Goal: Find specific page/section: Find specific page/section

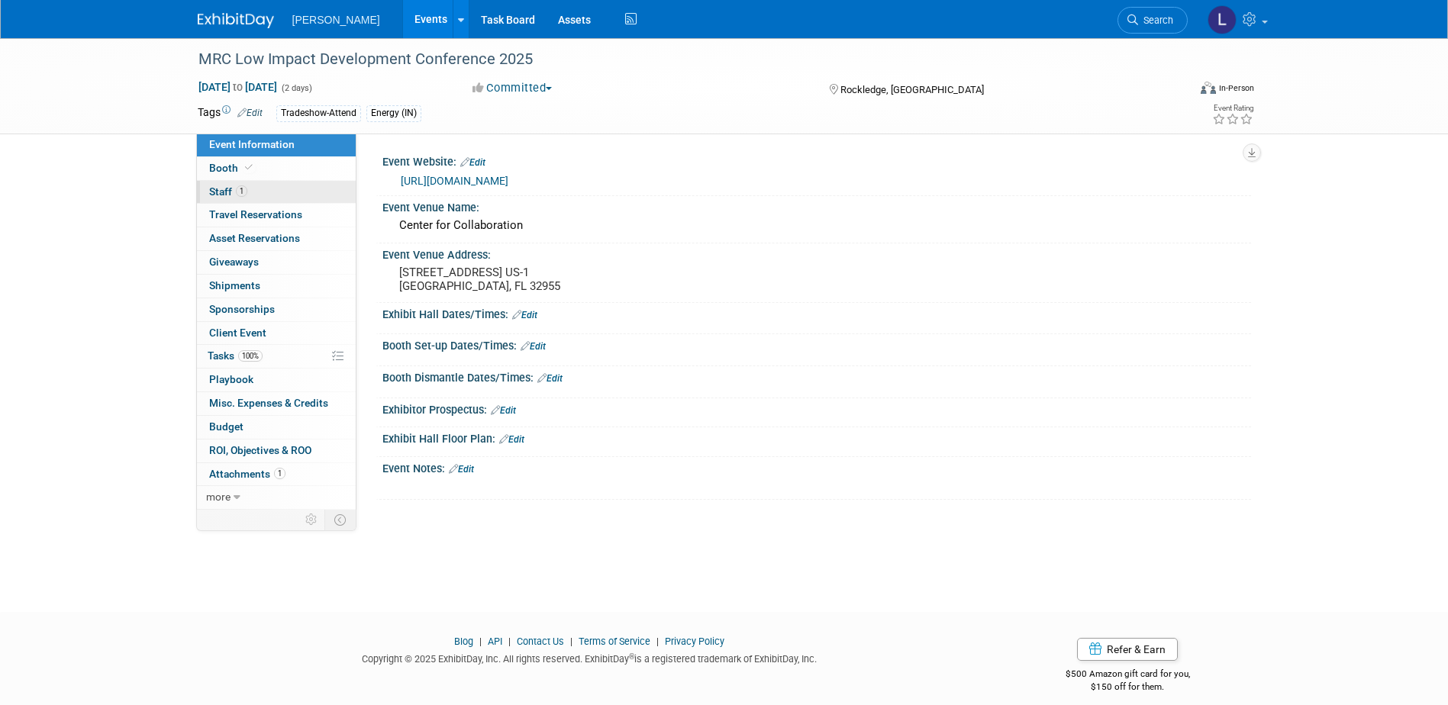
click at [296, 184] on link "1 Staff 1" at bounding box center [276, 192] width 159 height 23
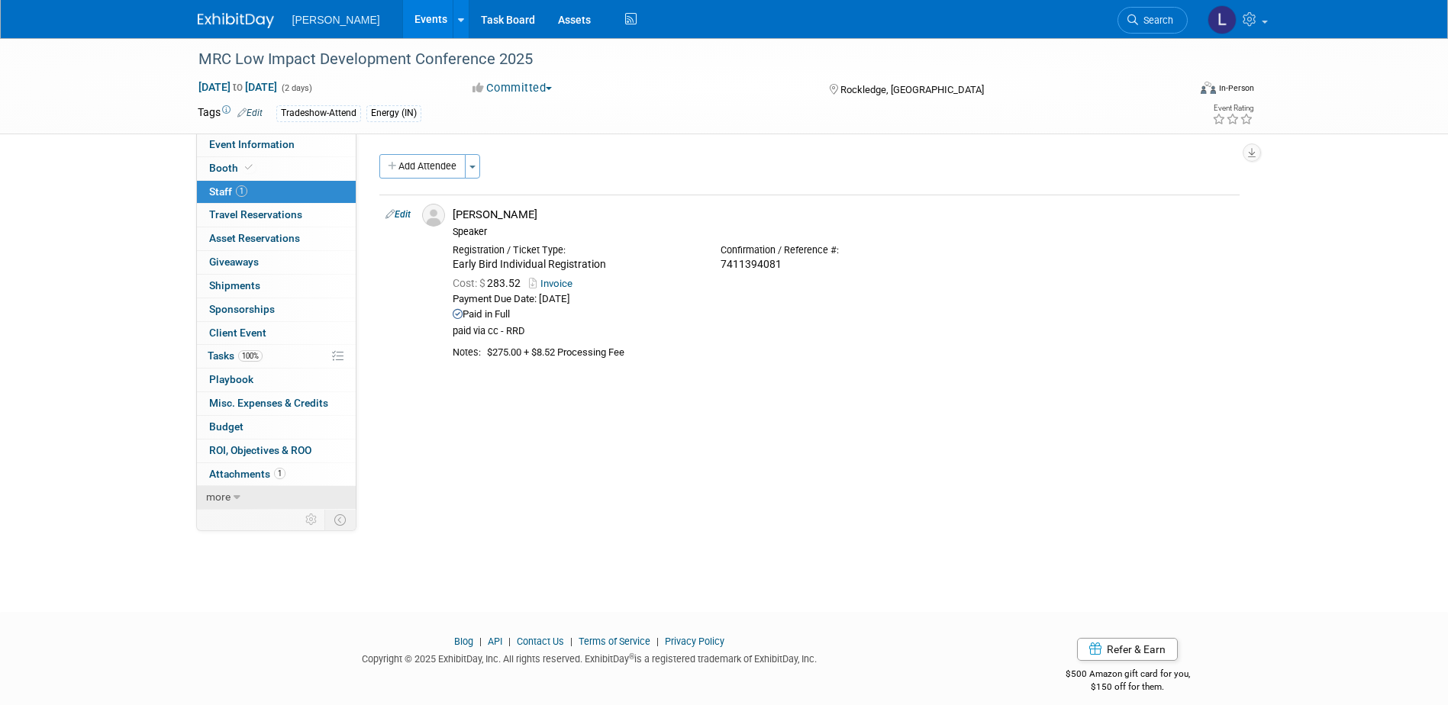
click at [246, 490] on link "more" at bounding box center [276, 497] width 159 height 23
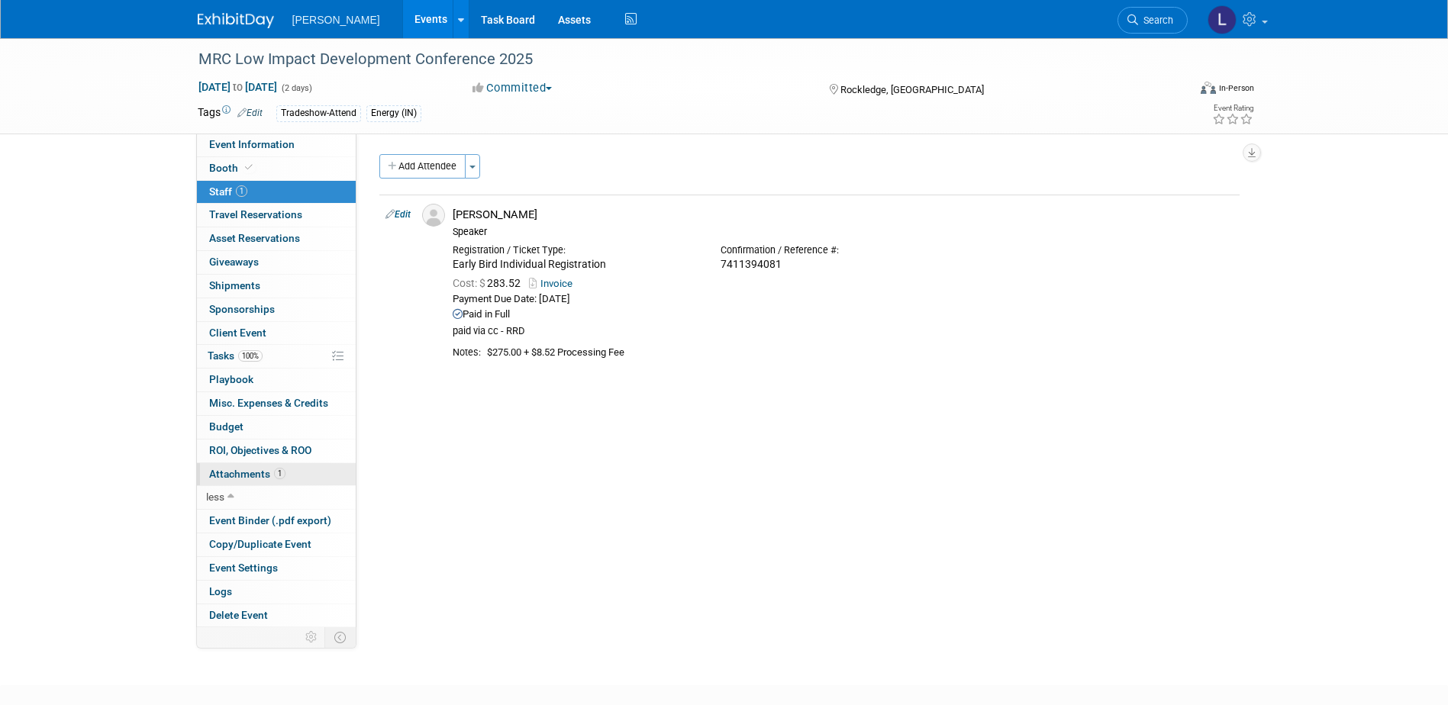
click at [276, 476] on span "1" at bounding box center [279, 473] width 11 height 11
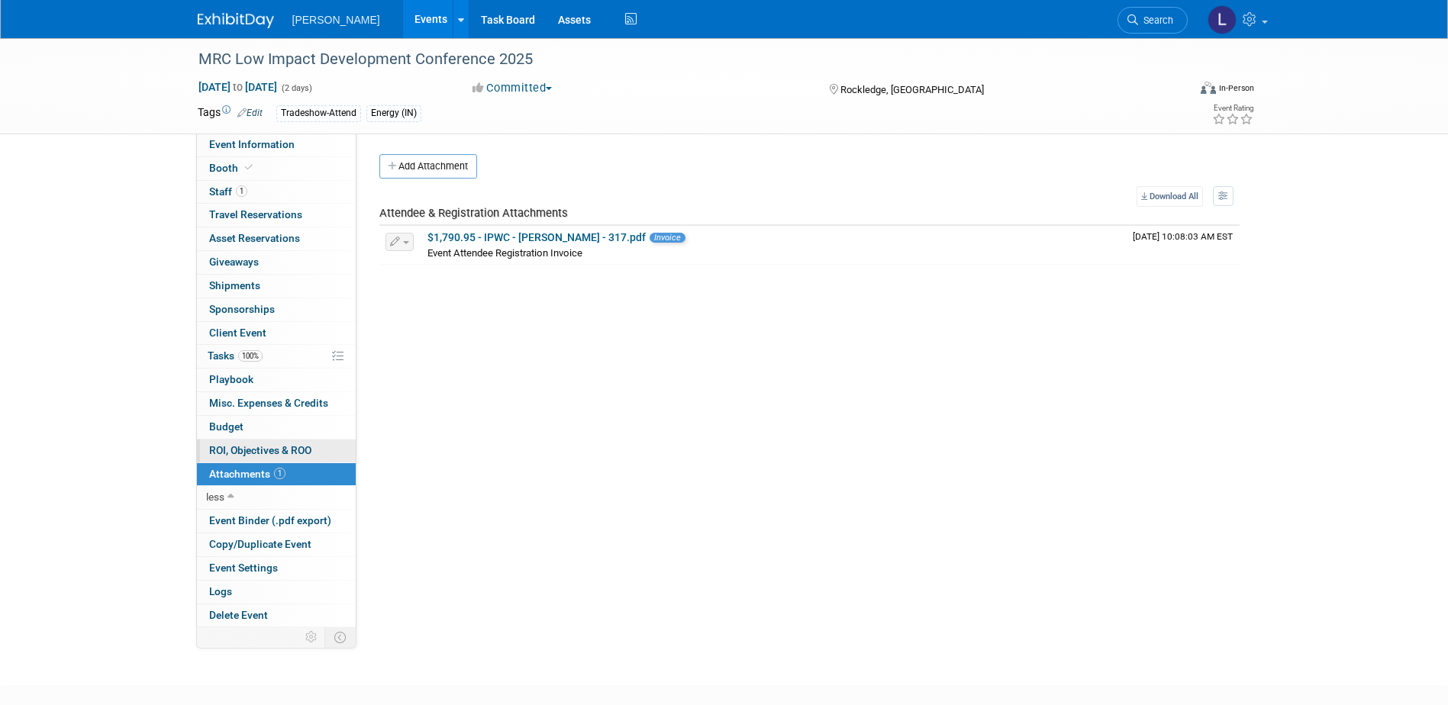
click at [282, 456] on span "ROI, Objectives & ROO 0" at bounding box center [260, 450] width 102 height 12
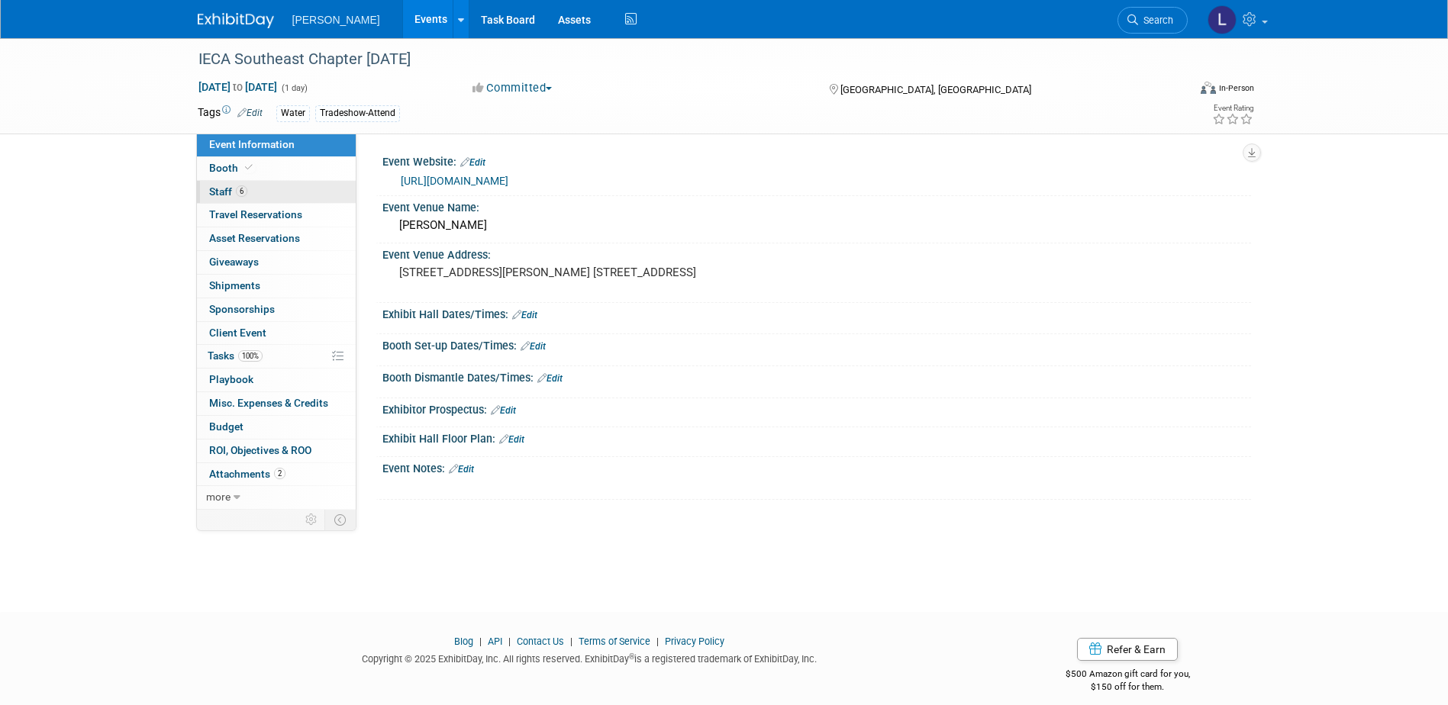
click at [258, 190] on link "6 Staff 6" at bounding box center [276, 192] width 159 height 23
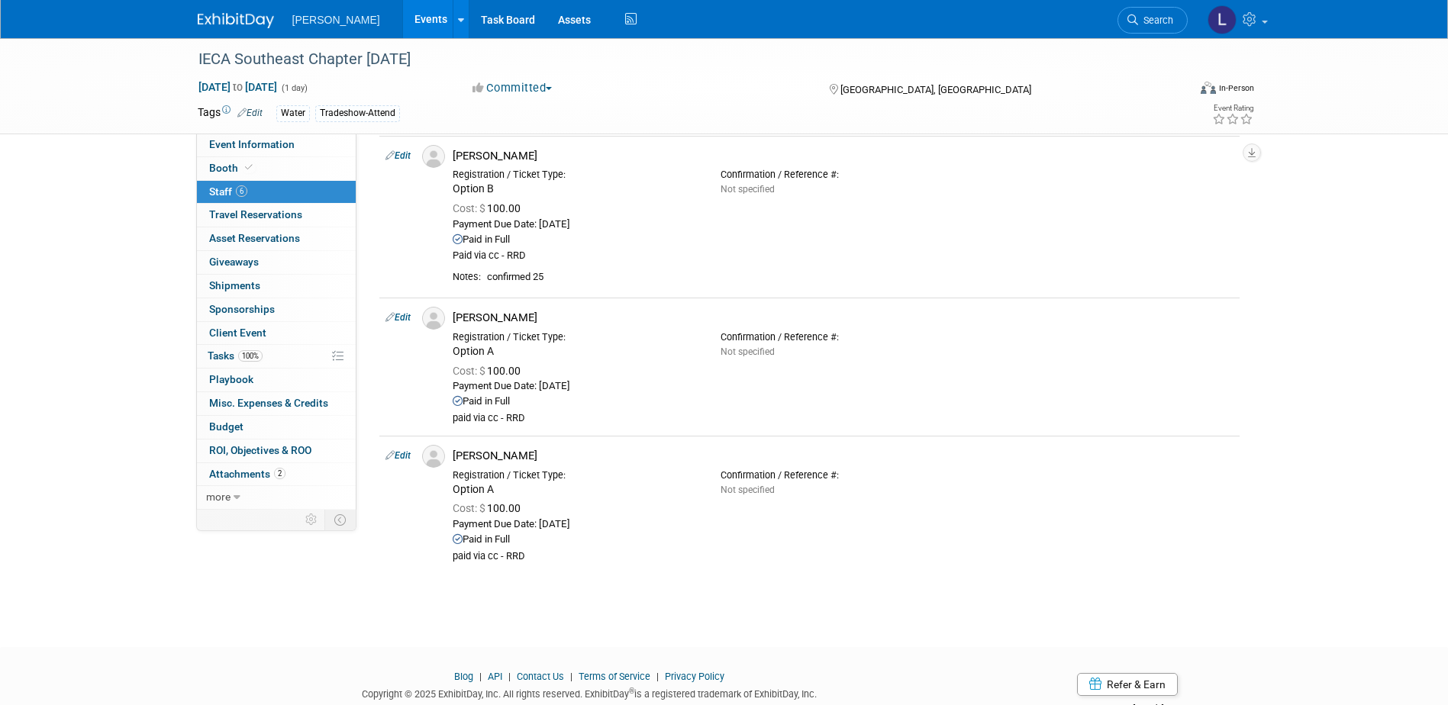
scroll to position [522, 0]
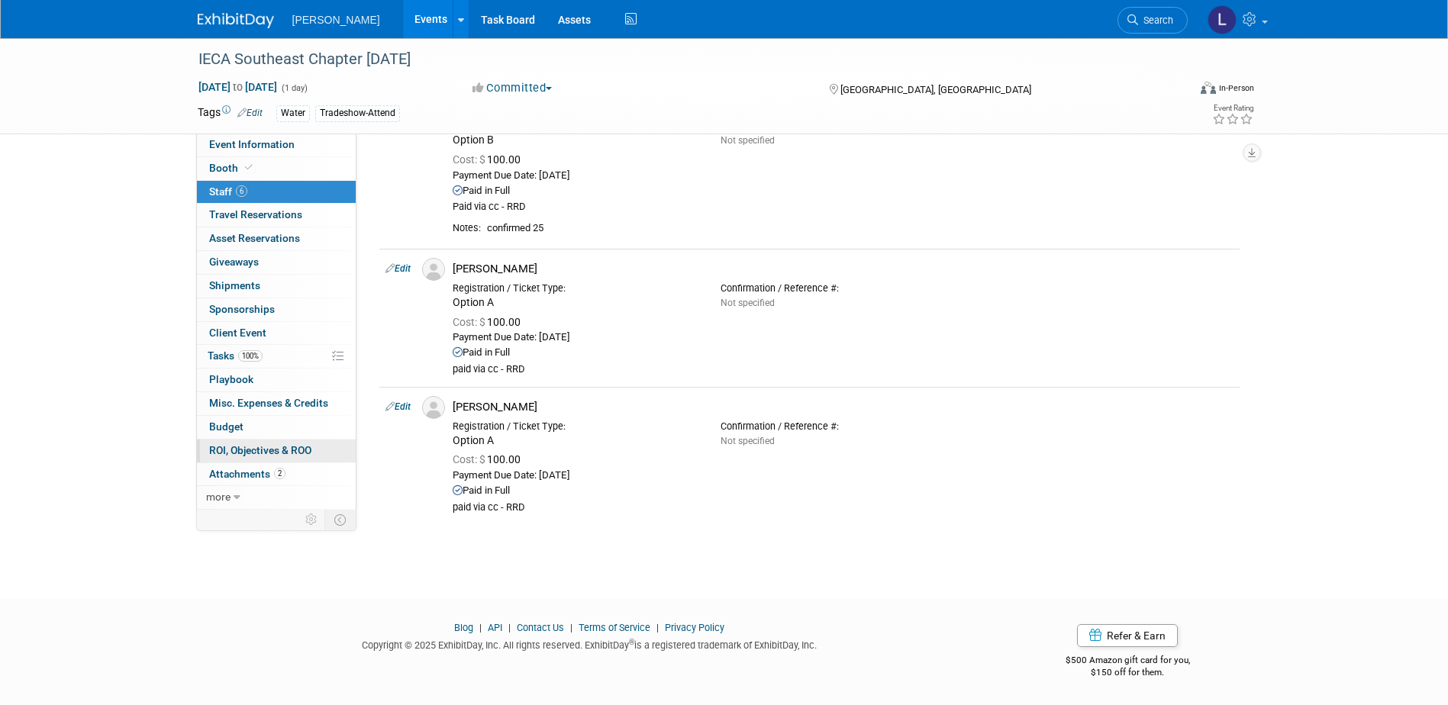
click at [273, 453] on span "ROI, Objectives & ROO 0" at bounding box center [260, 450] width 102 height 12
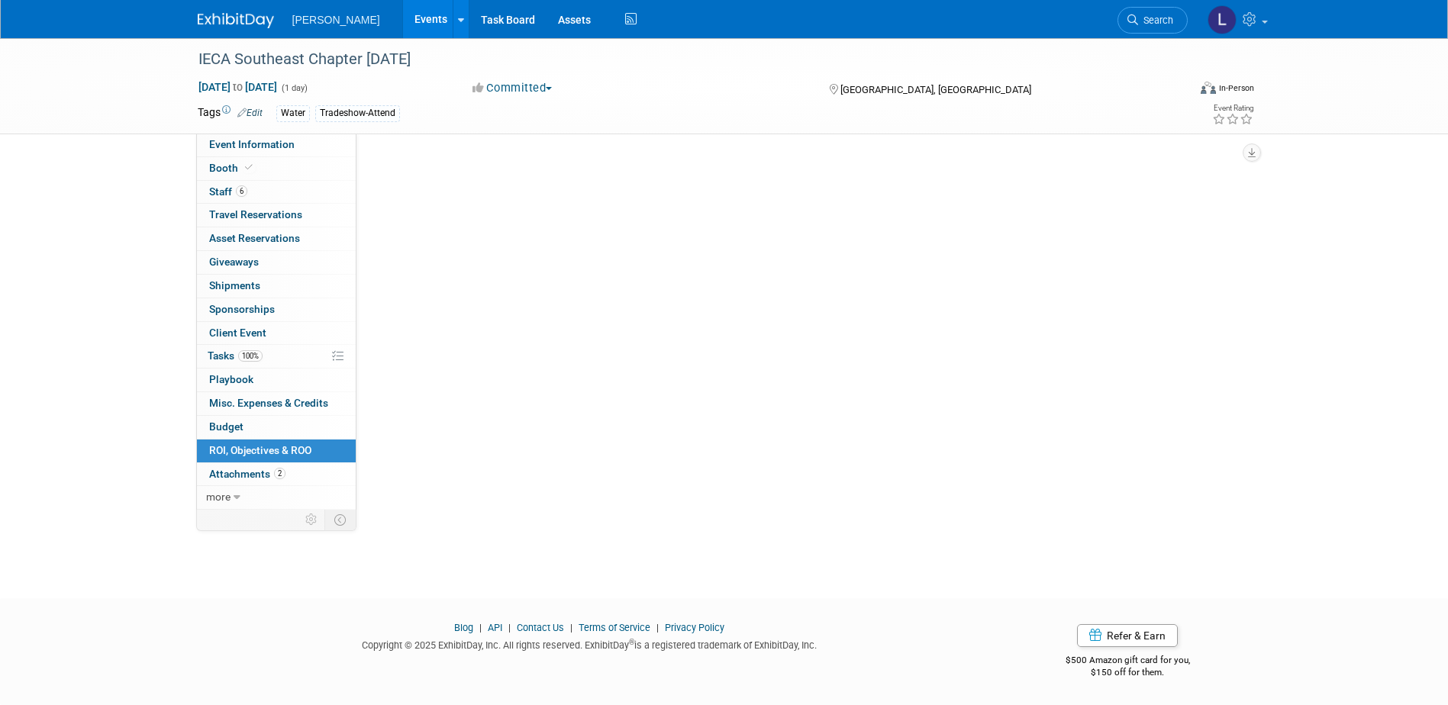
scroll to position [0, 0]
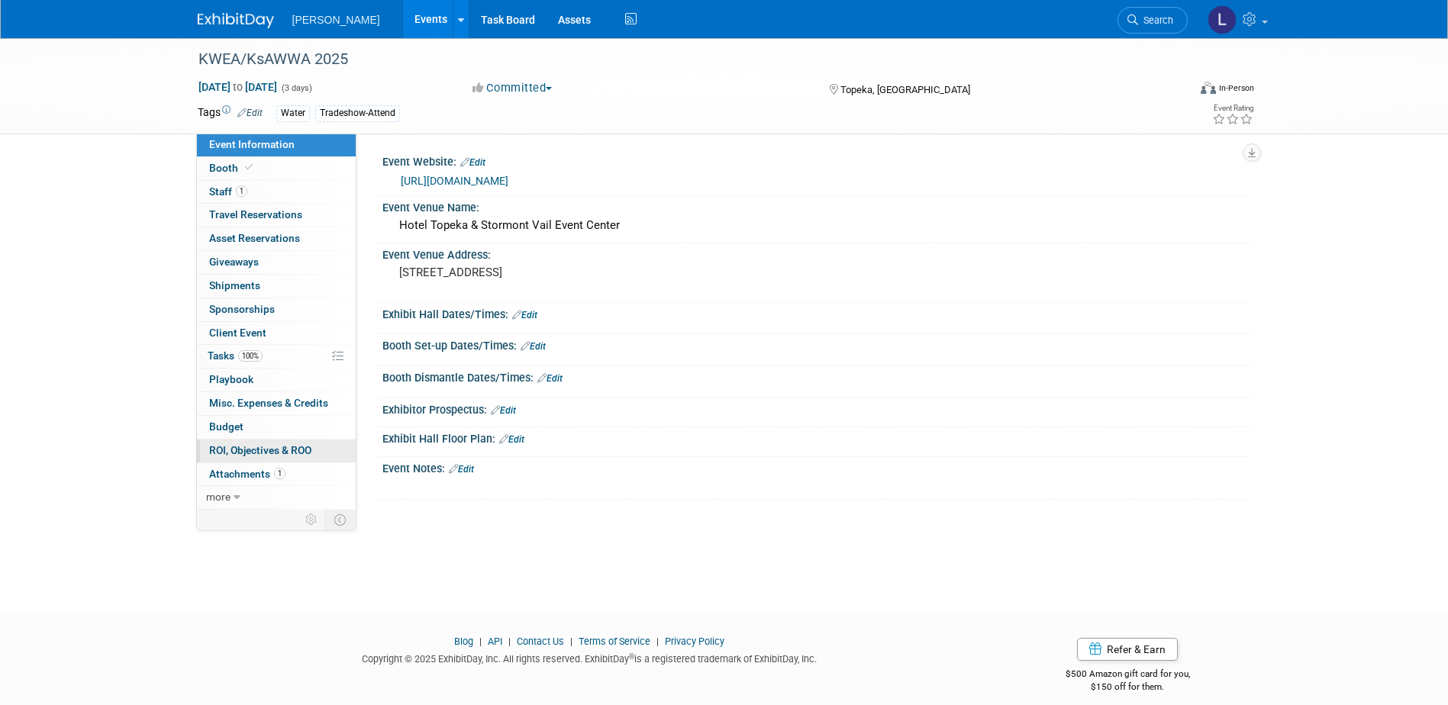
click at [247, 456] on span "ROI, Objectives & ROO 0" at bounding box center [260, 450] width 102 height 12
